Goal: Task Accomplishment & Management: Use online tool/utility

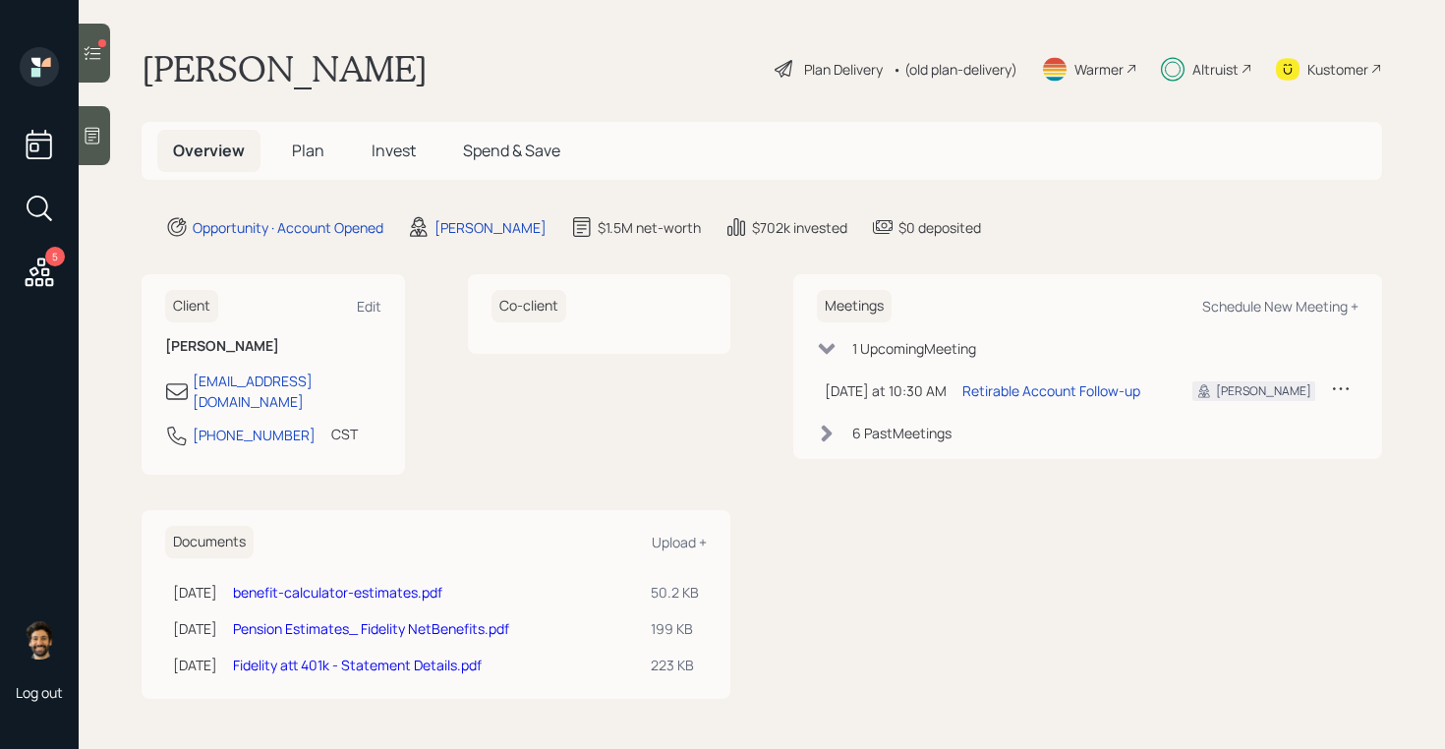
click at [1332, 72] on div "Kustomer" at bounding box center [1338, 69] width 61 height 21
click at [88, 58] on icon at bounding box center [93, 53] width 20 height 20
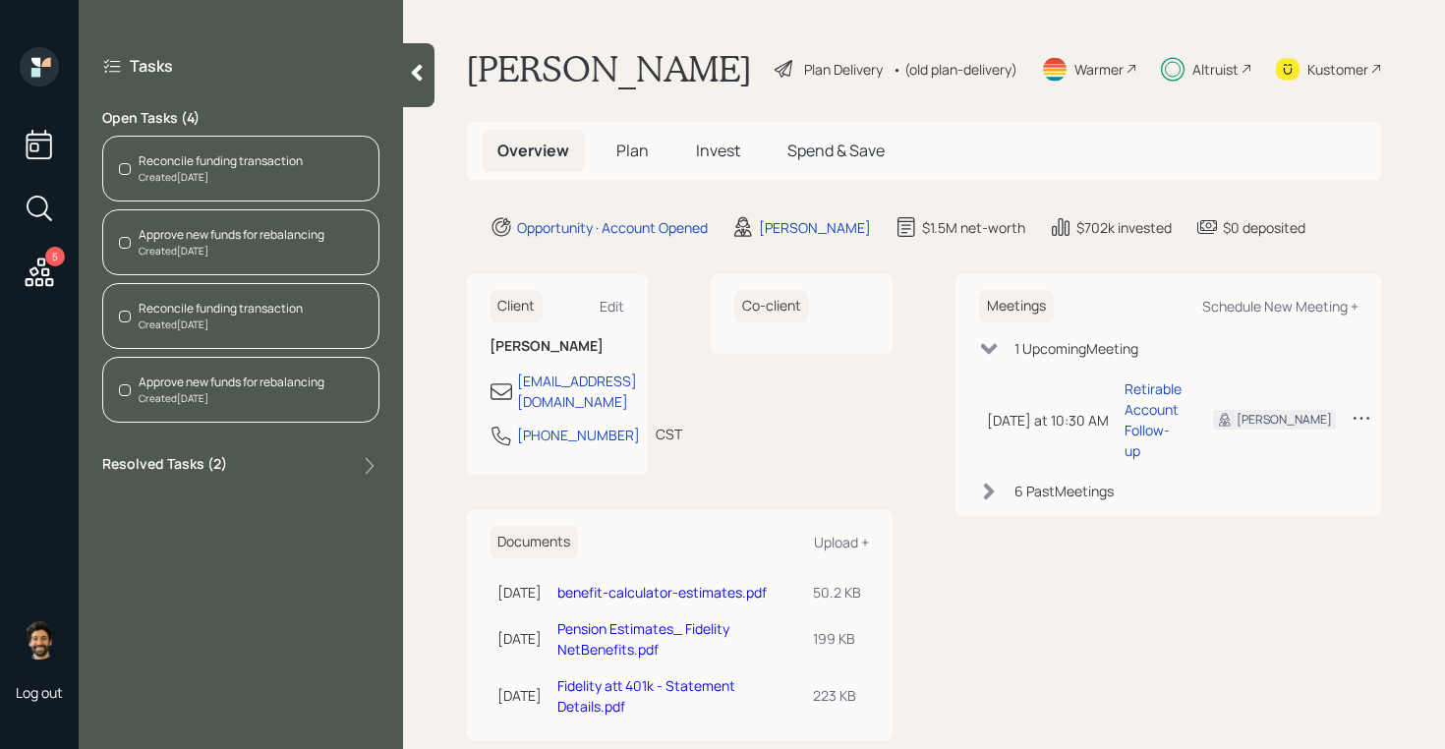
click at [253, 154] on div "Reconcile funding transaction" at bounding box center [221, 161] width 164 height 18
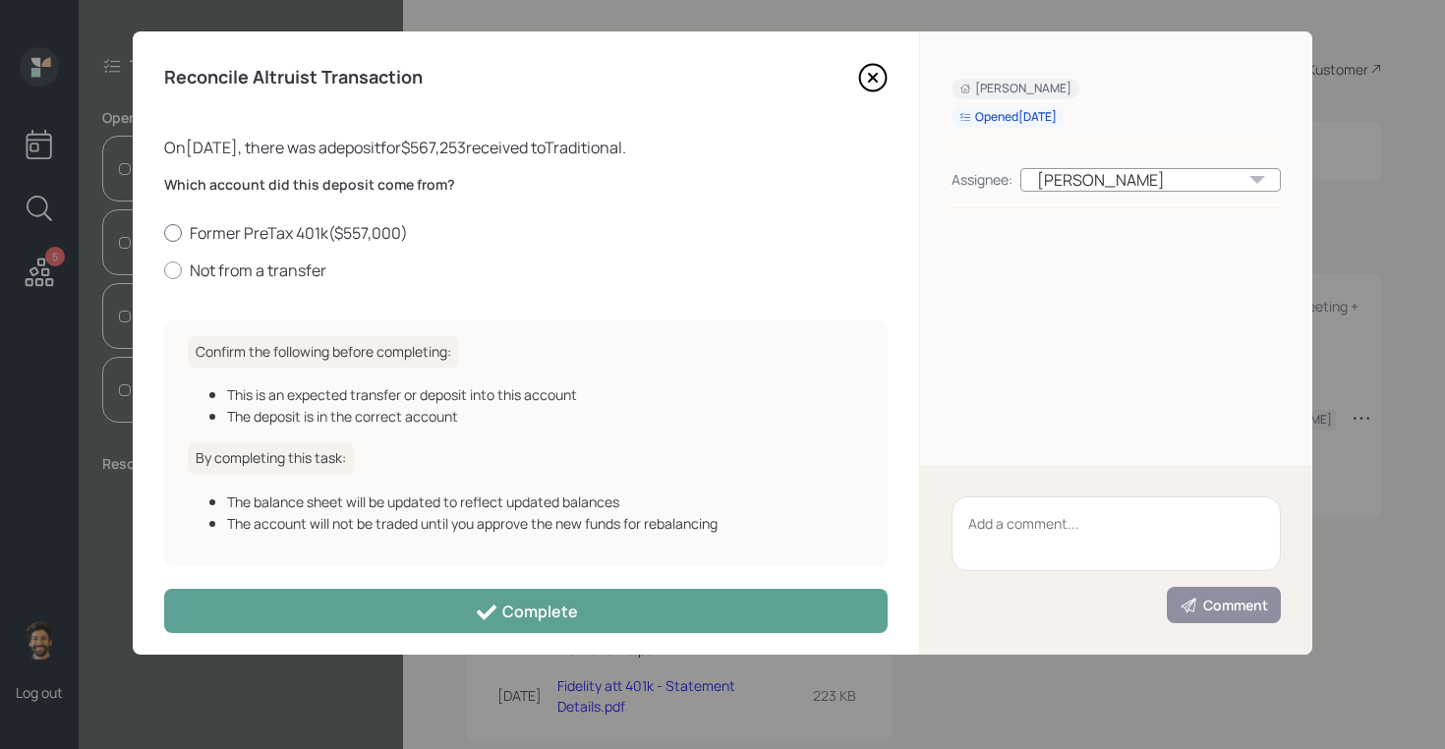
click at [230, 239] on label "Former PreTax 401k ( $557,000 )" at bounding box center [526, 233] width 724 height 22
click at [164, 233] on input "Former PreTax 401k ( $557,000 )" at bounding box center [163, 232] width 1 height 1
radio input "true"
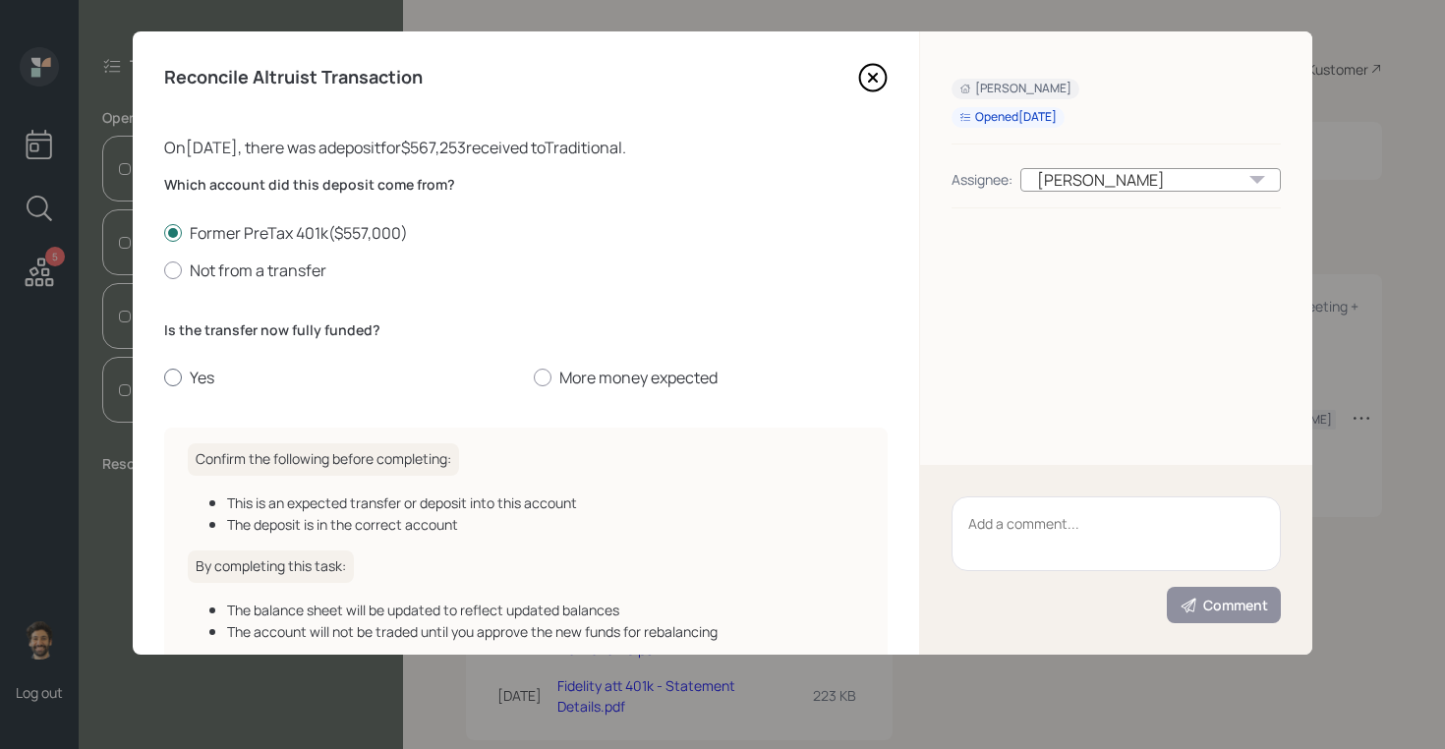
click at [197, 372] on label "Yes" at bounding box center [341, 378] width 354 height 22
click at [164, 378] on input "Yes" at bounding box center [163, 378] width 1 height 1
radio input "true"
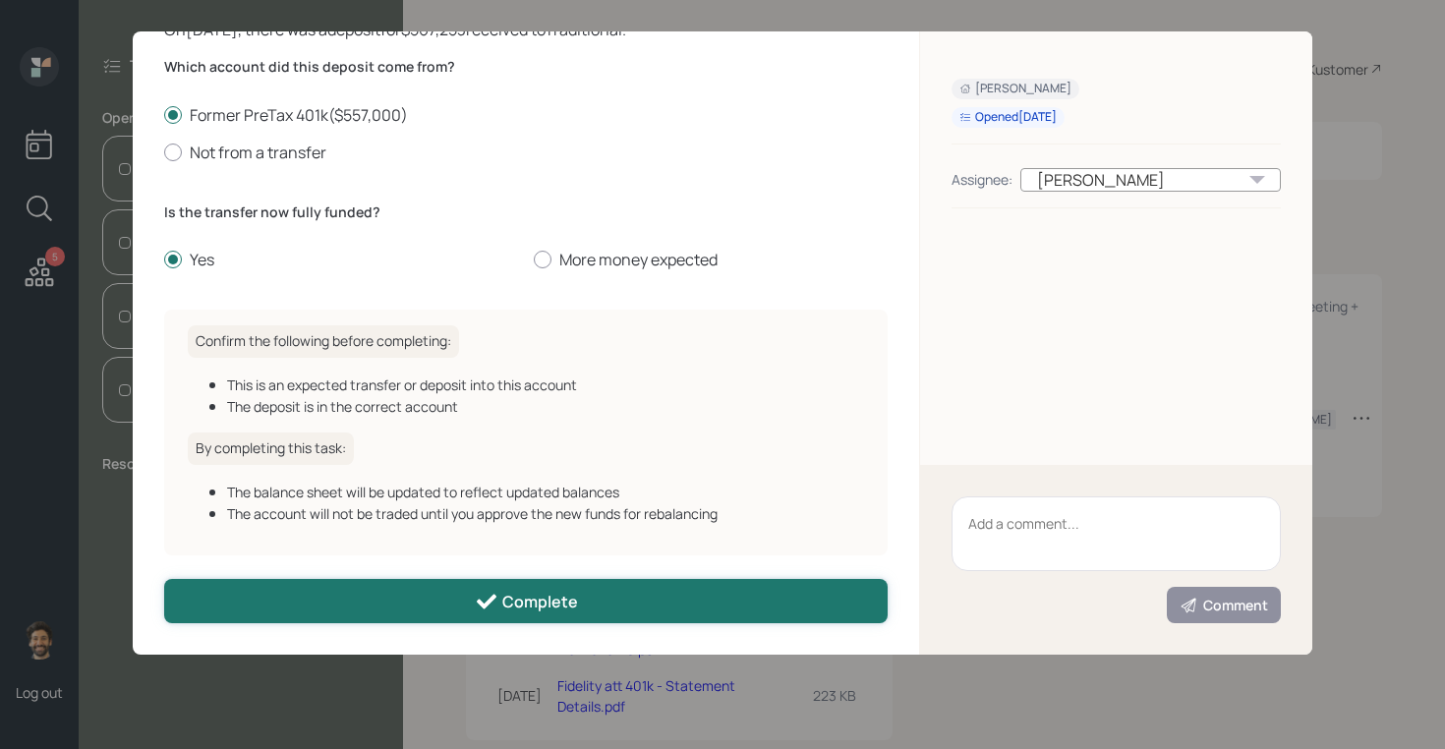
click at [315, 595] on button "Complete" at bounding box center [526, 601] width 724 height 44
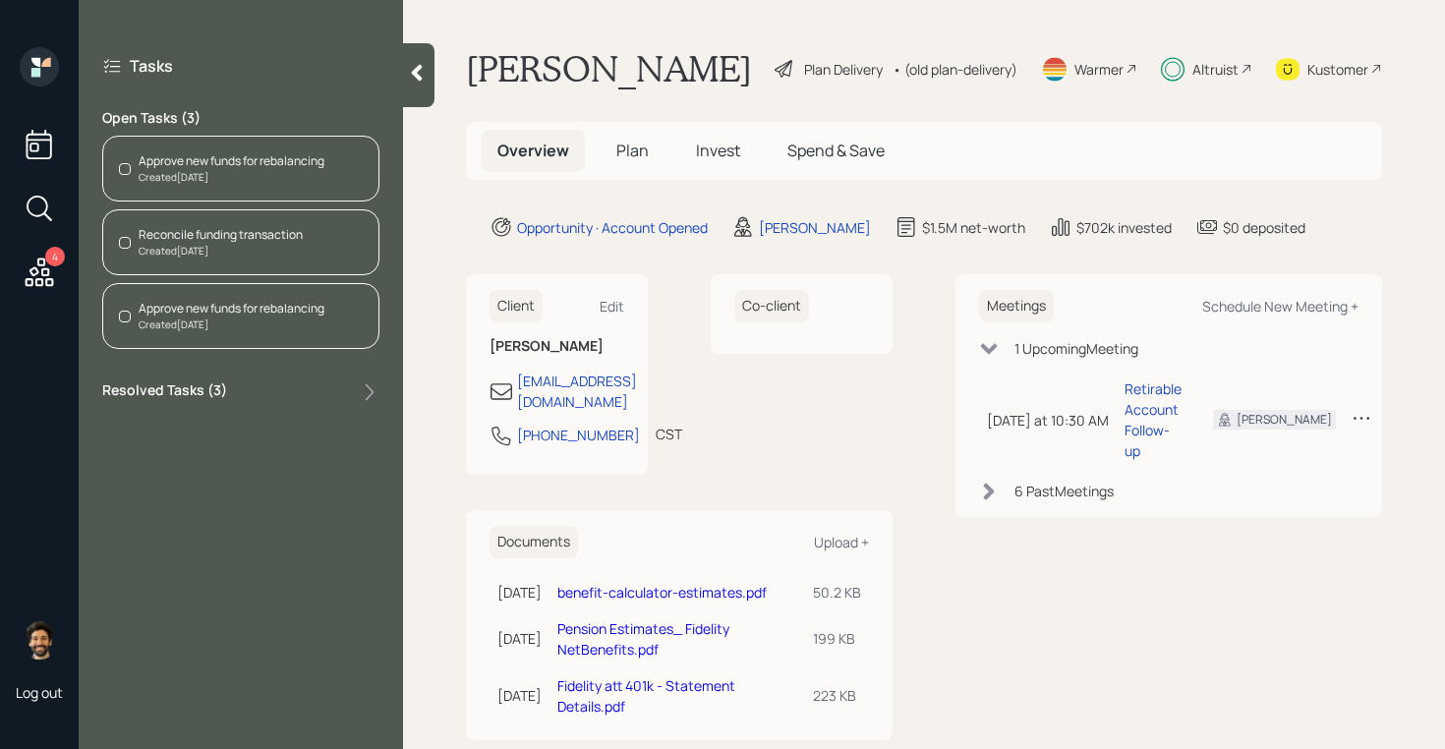
click at [164, 159] on div "Approve new funds for rebalancing" at bounding box center [232, 161] width 186 height 18
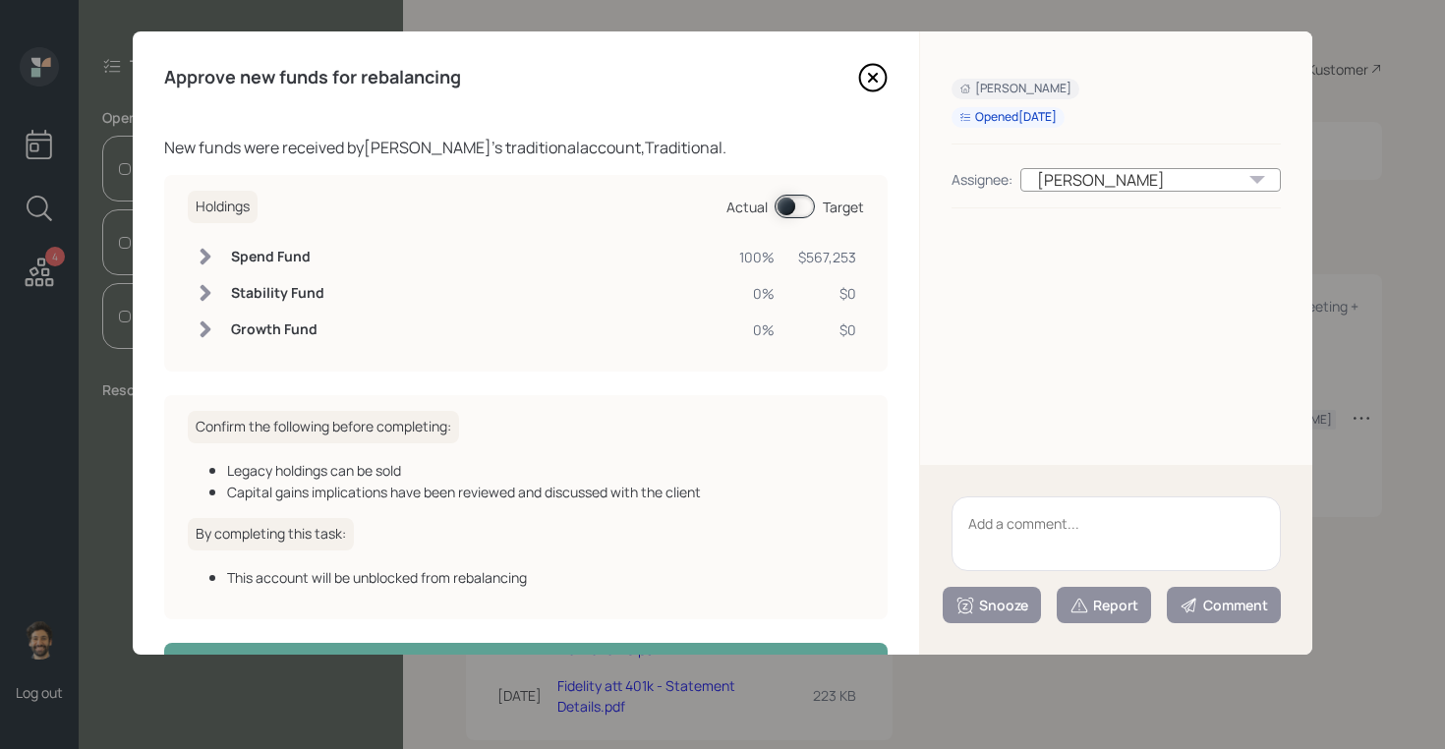
scroll to position [64, 0]
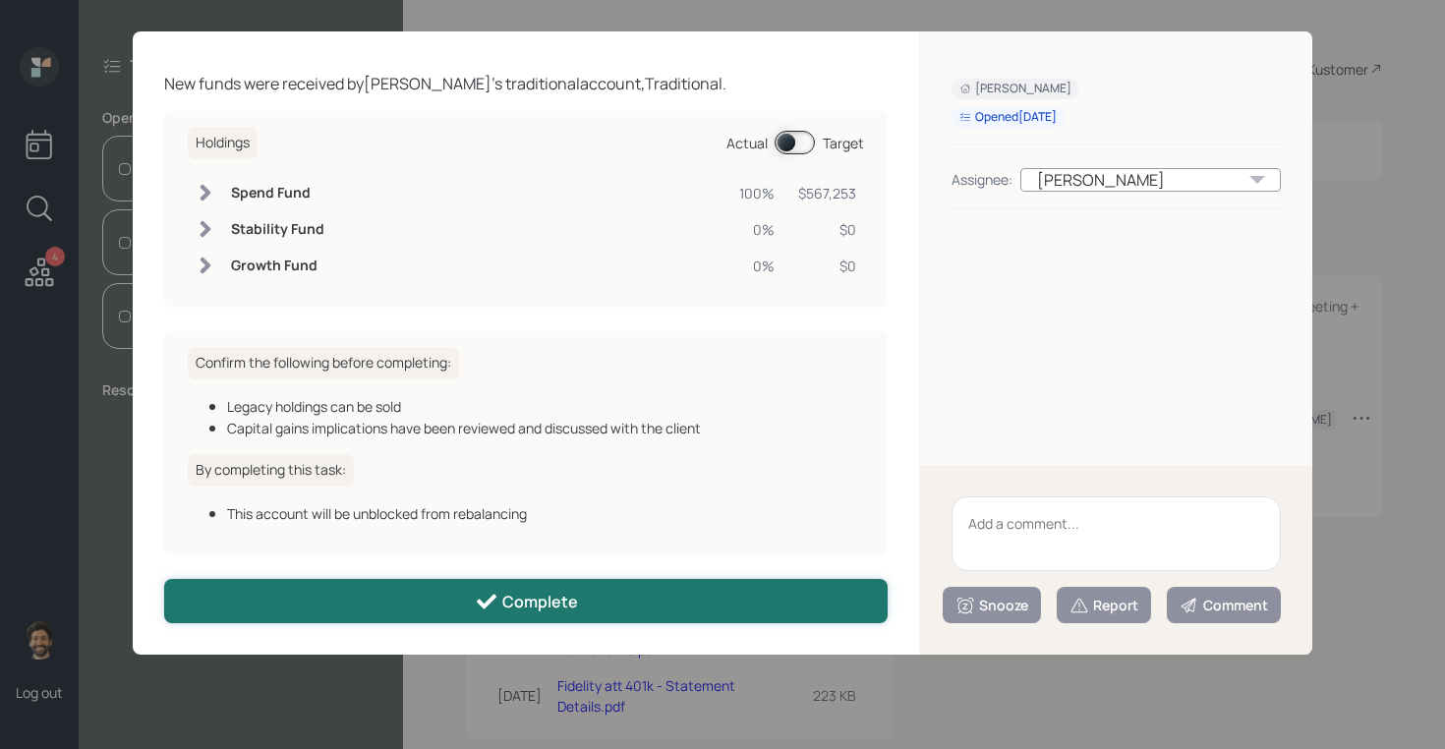
click at [391, 616] on button "Complete" at bounding box center [526, 601] width 724 height 44
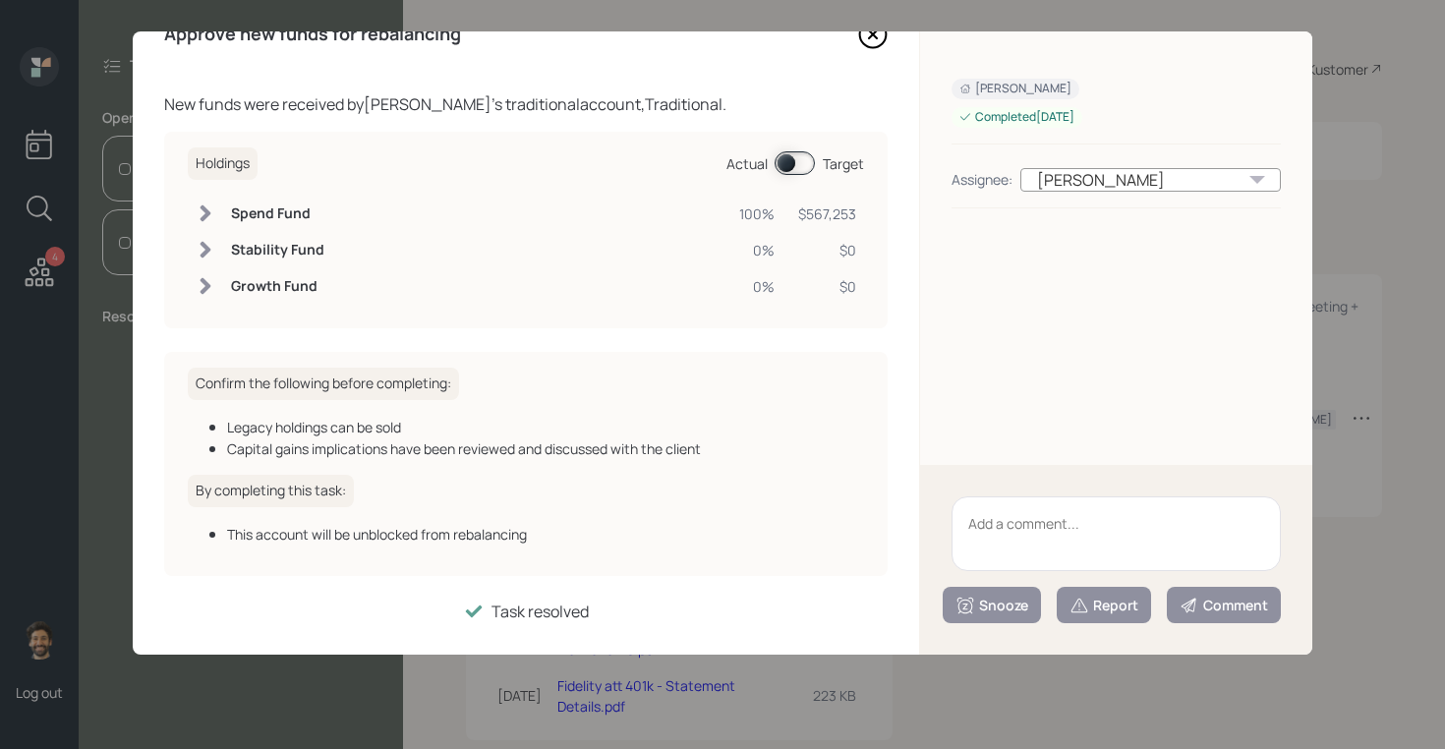
scroll to position [42, 0]
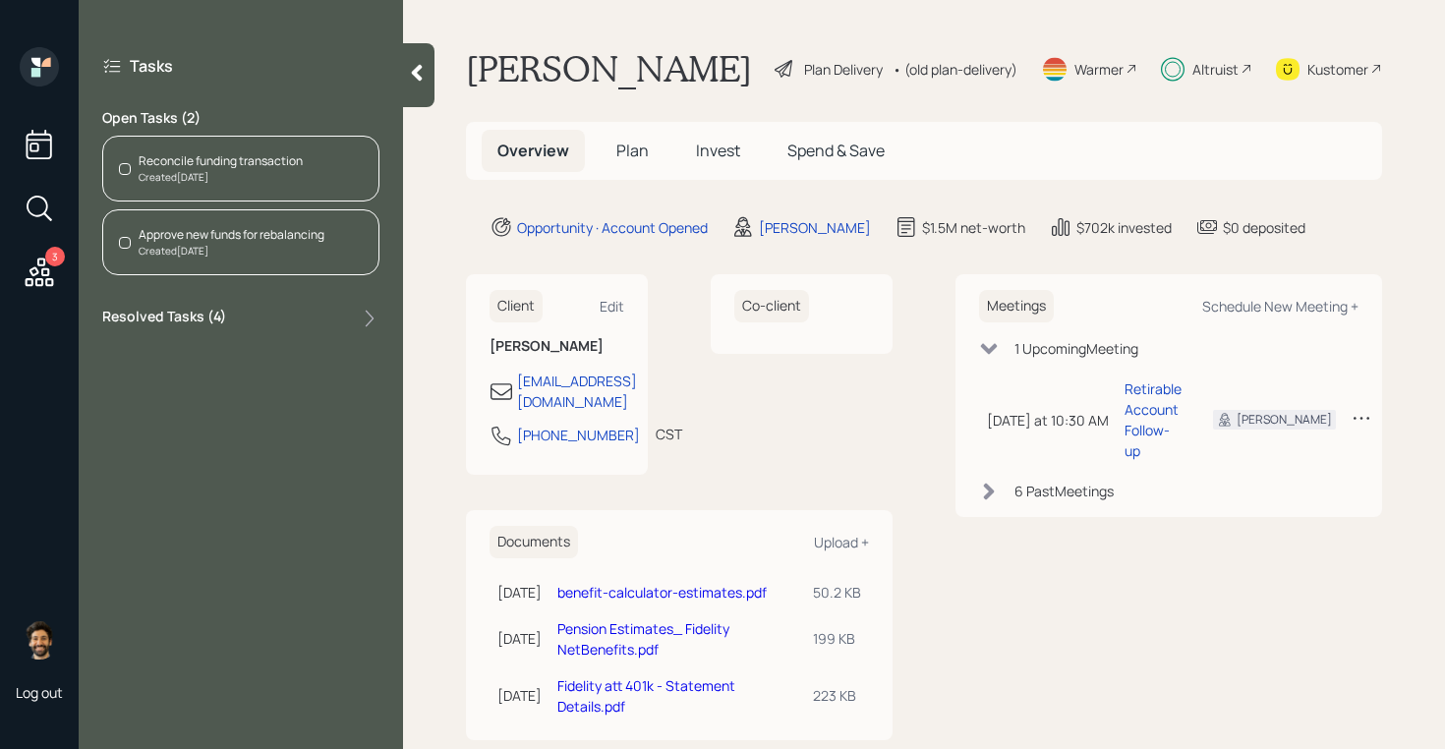
click at [188, 168] on div "Reconcile funding transaction" at bounding box center [221, 161] width 164 height 18
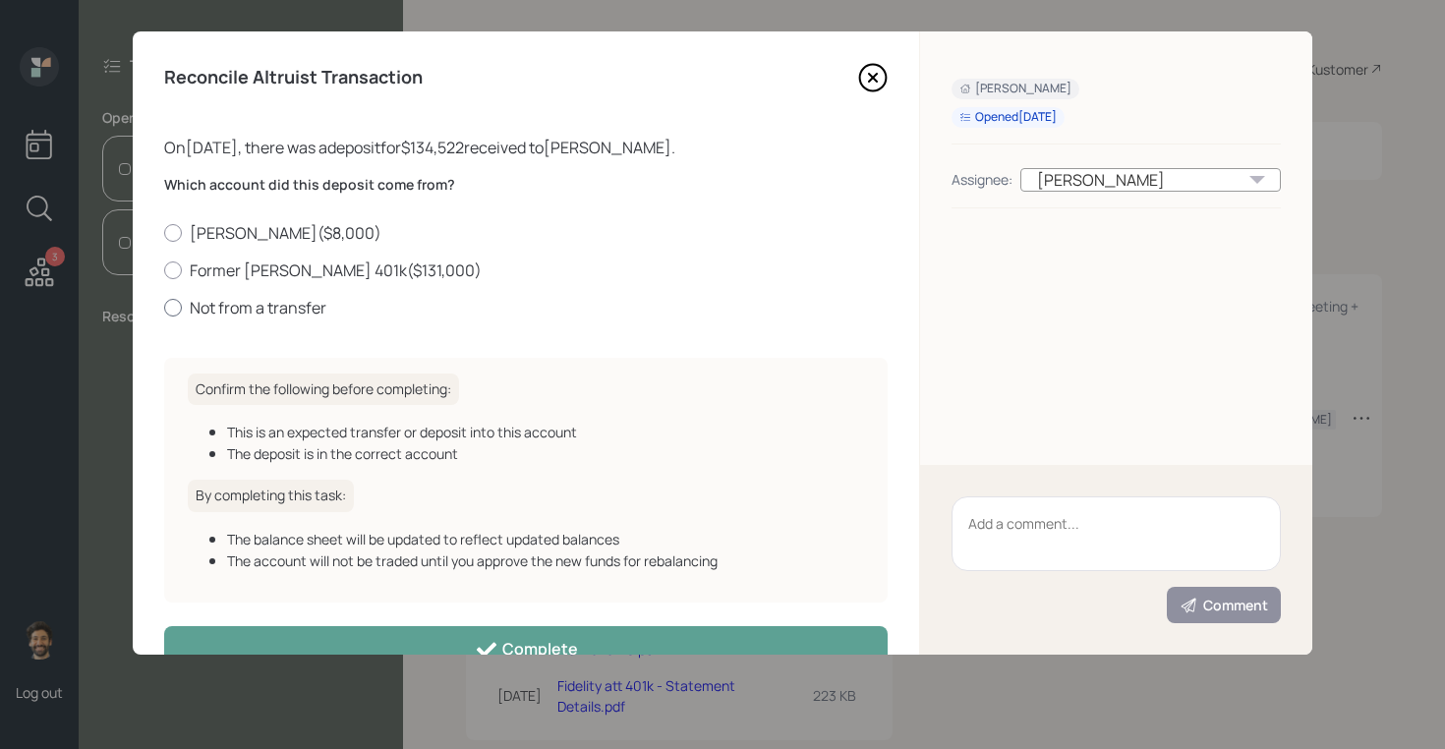
scroll to position [48, 0]
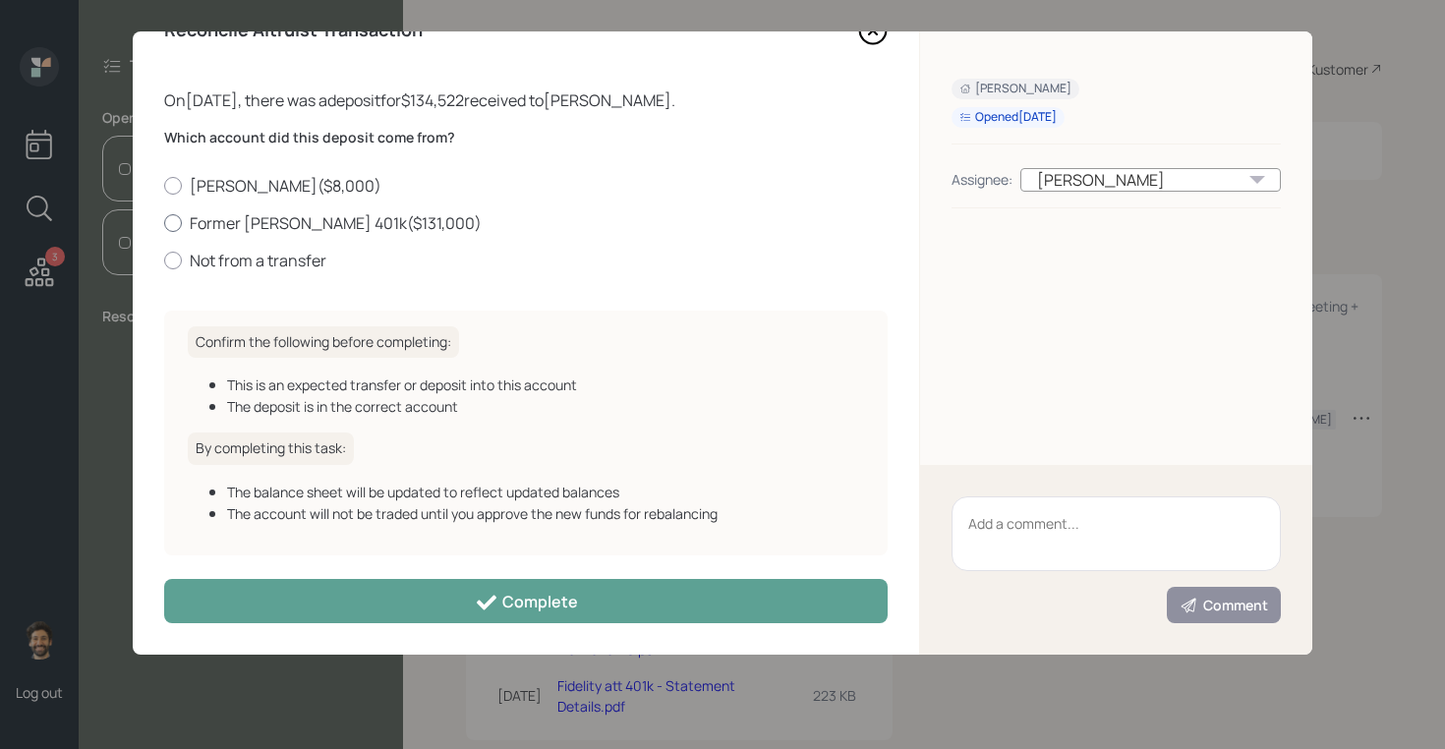
click at [207, 217] on label "Former Roth 401k ( $131,000 )" at bounding box center [526, 223] width 724 height 22
click at [164, 222] on input "Former Roth 401k ( $131,000 )" at bounding box center [163, 222] width 1 height 1
radio input "true"
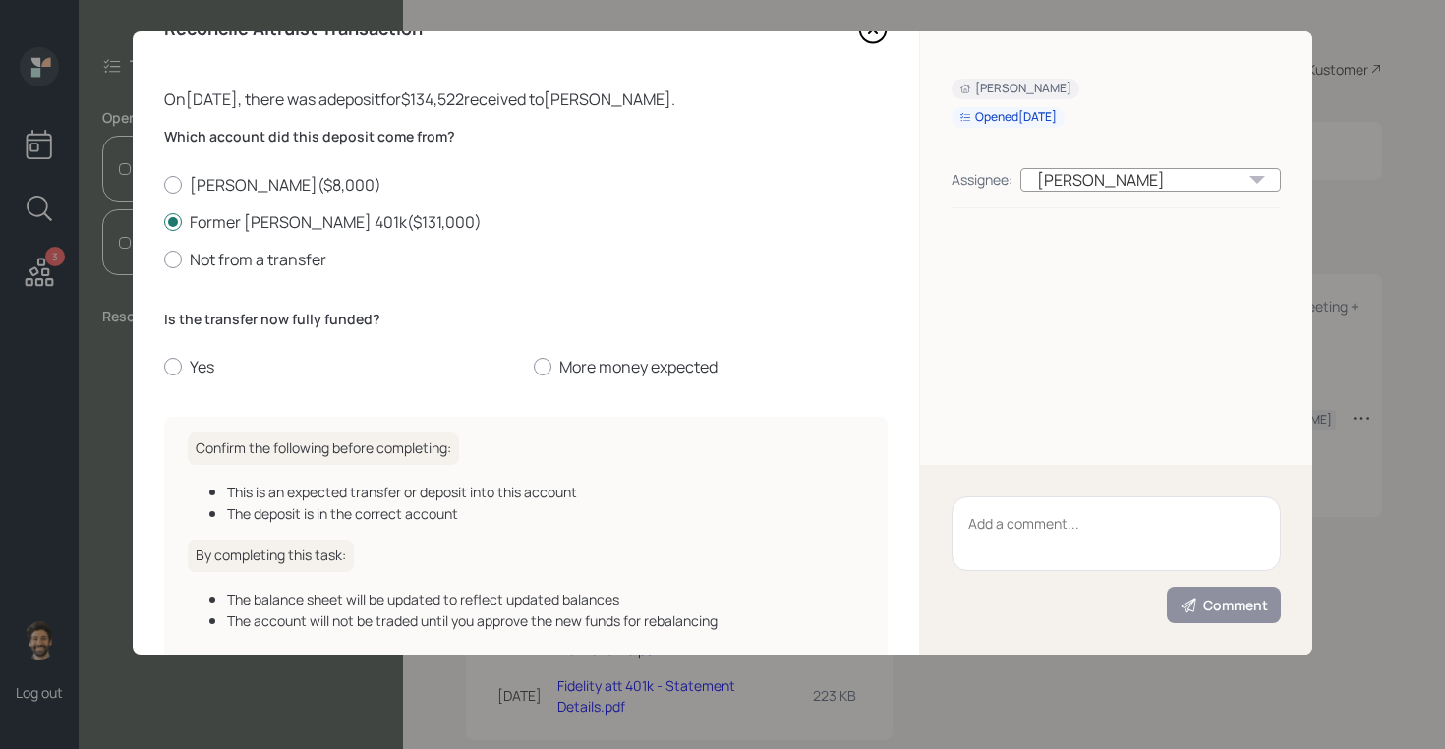
scroll to position [156, 0]
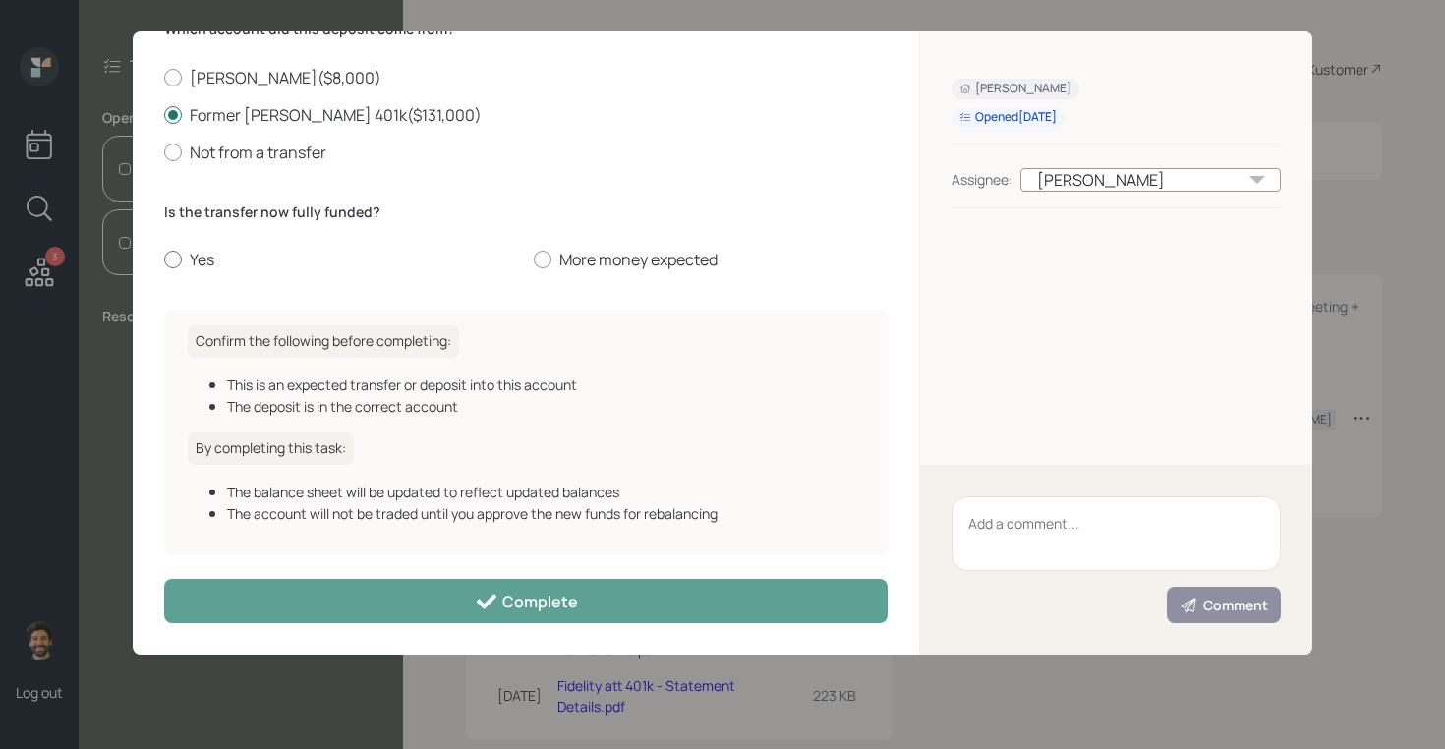
click at [184, 262] on label "Yes" at bounding box center [341, 260] width 354 height 22
click at [164, 261] on input "Yes" at bounding box center [163, 260] width 1 height 1
radio input "true"
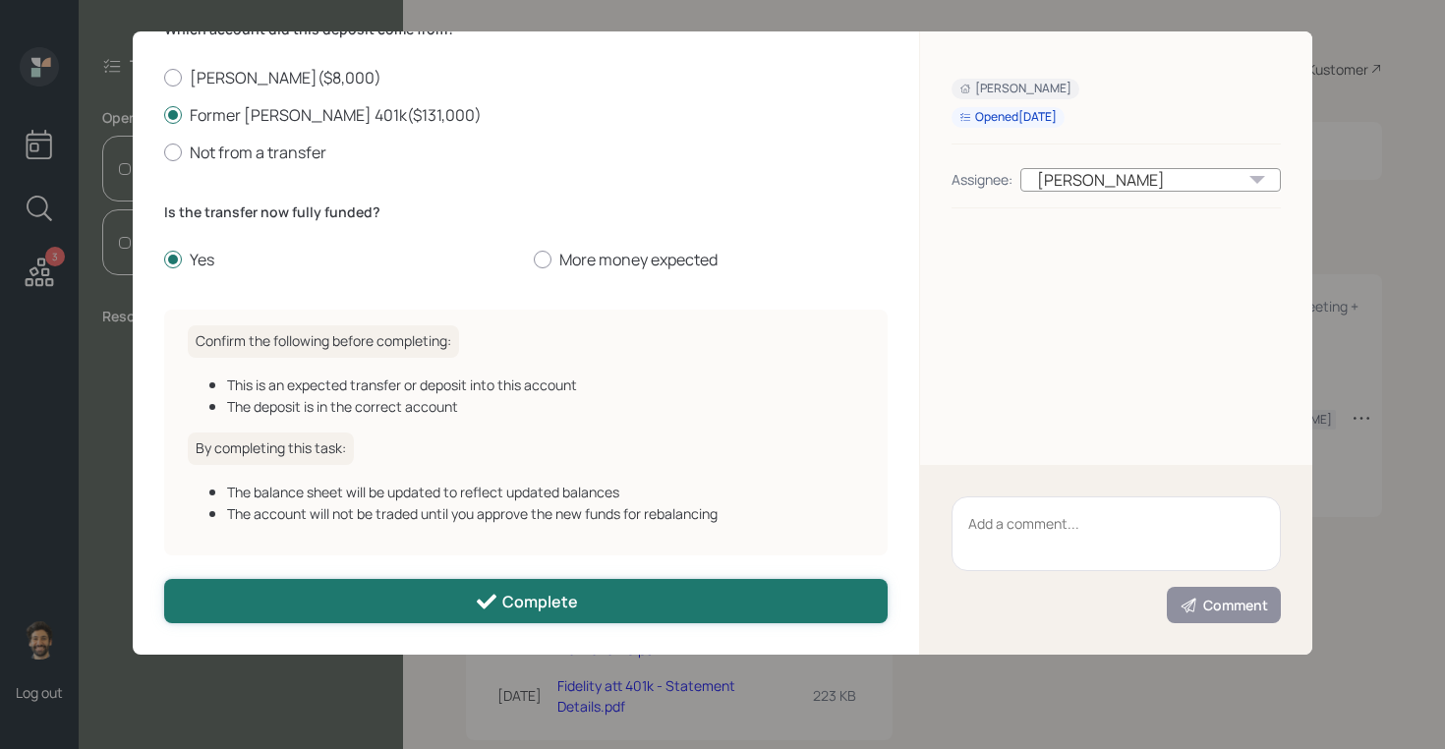
click at [273, 616] on button "Complete" at bounding box center [526, 601] width 724 height 44
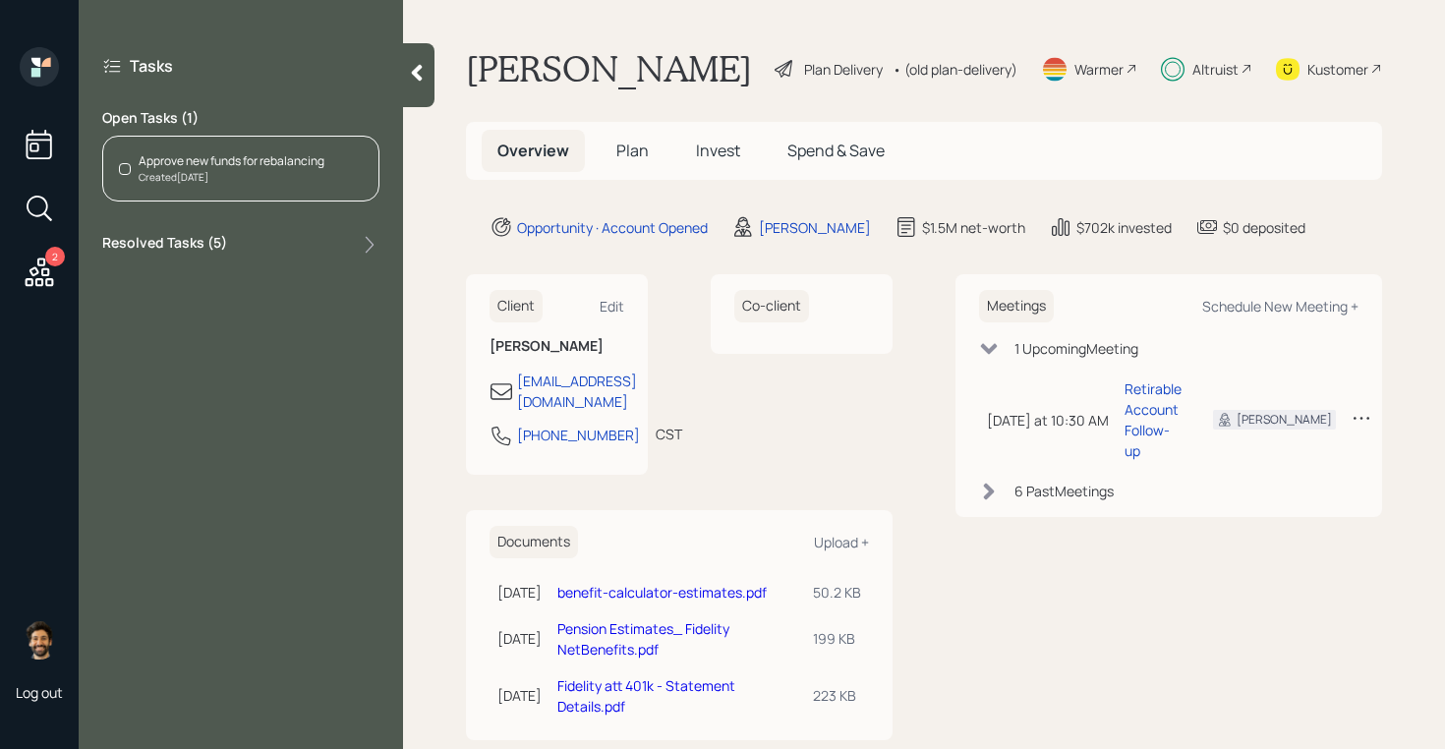
click at [182, 179] on div "Created Today" at bounding box center [232, 177] width 186 height 15
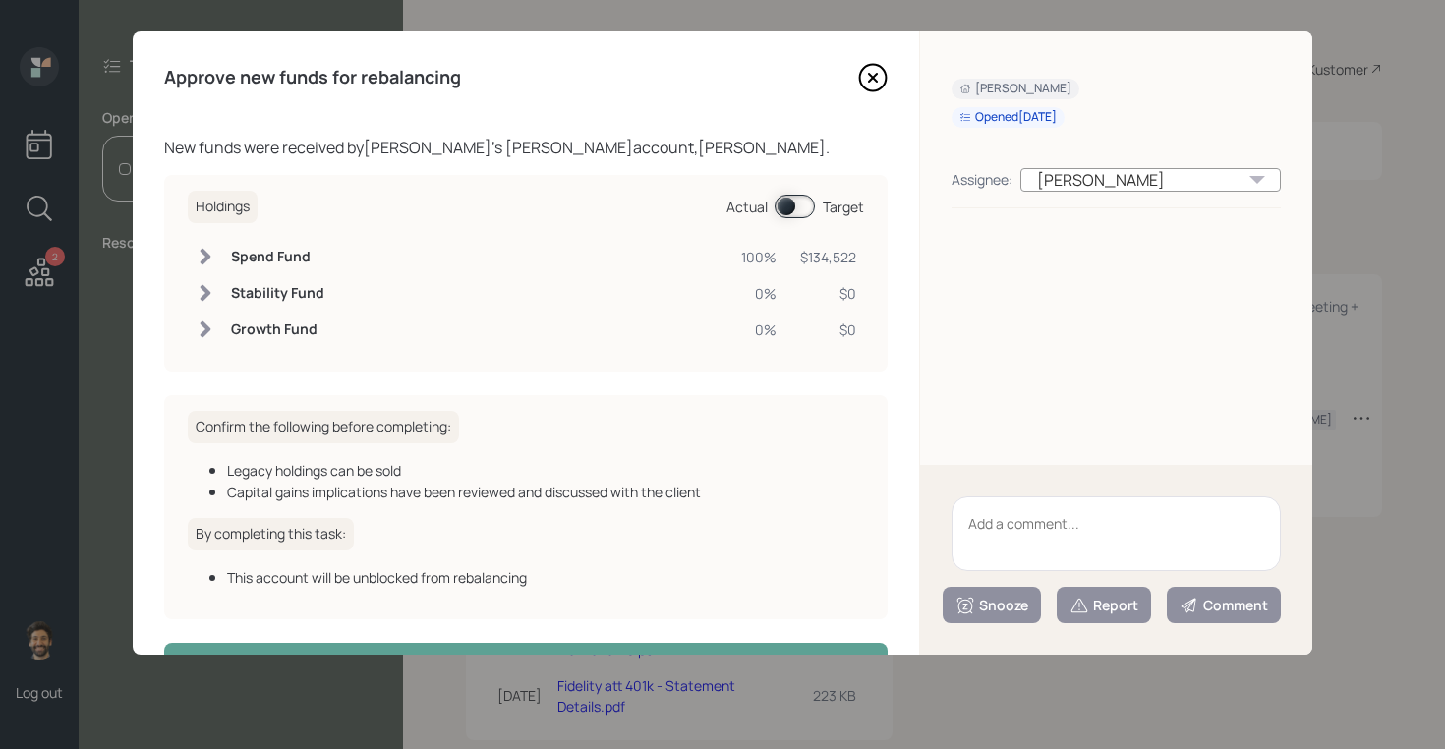
scroll to position [64, 0]
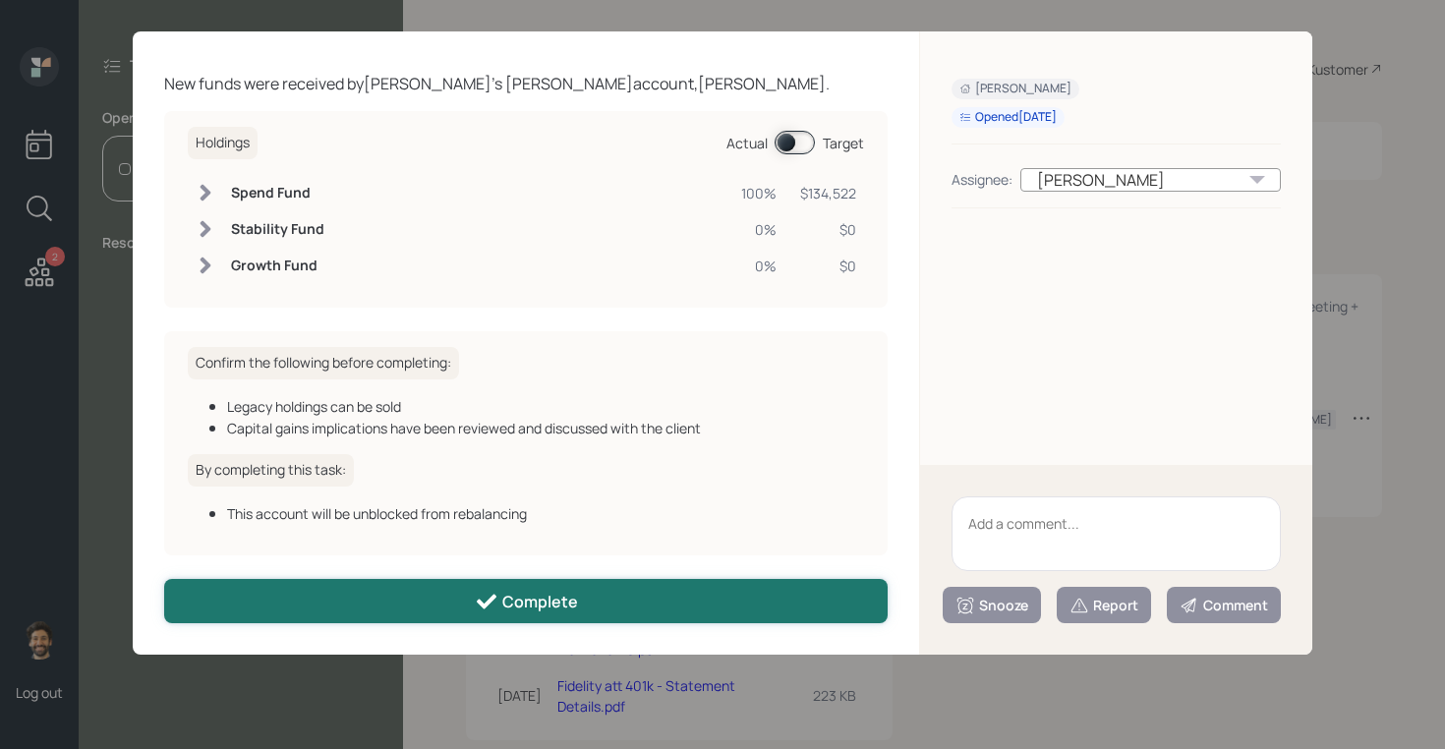
click at [310, 596] on button "Complete" at bounding box center [526, 601] width 724 height 44
